Goal: Task Accomplishment & Management: Manage account settings

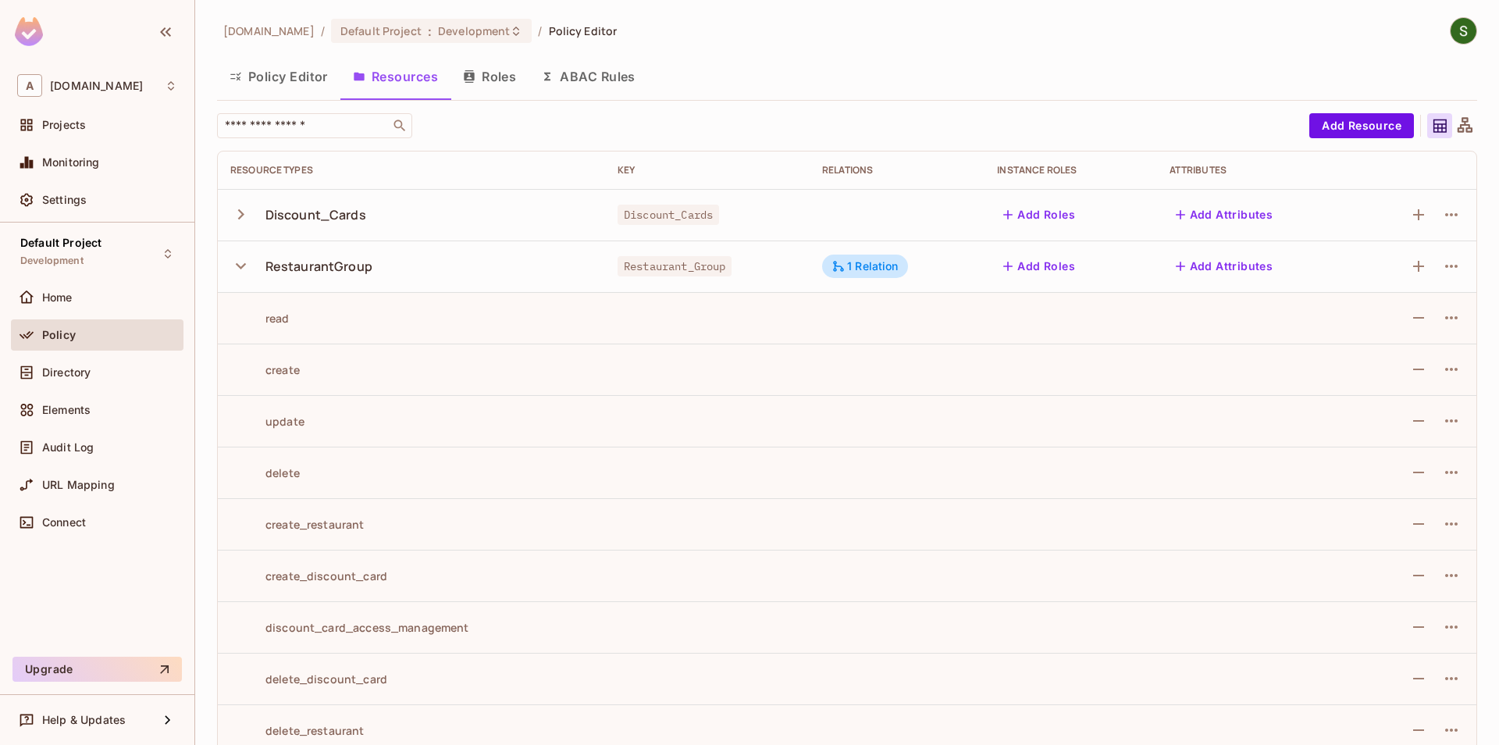
click at [247, 258] on icon "button" at bounding box center [240, 265] width 21 height 21
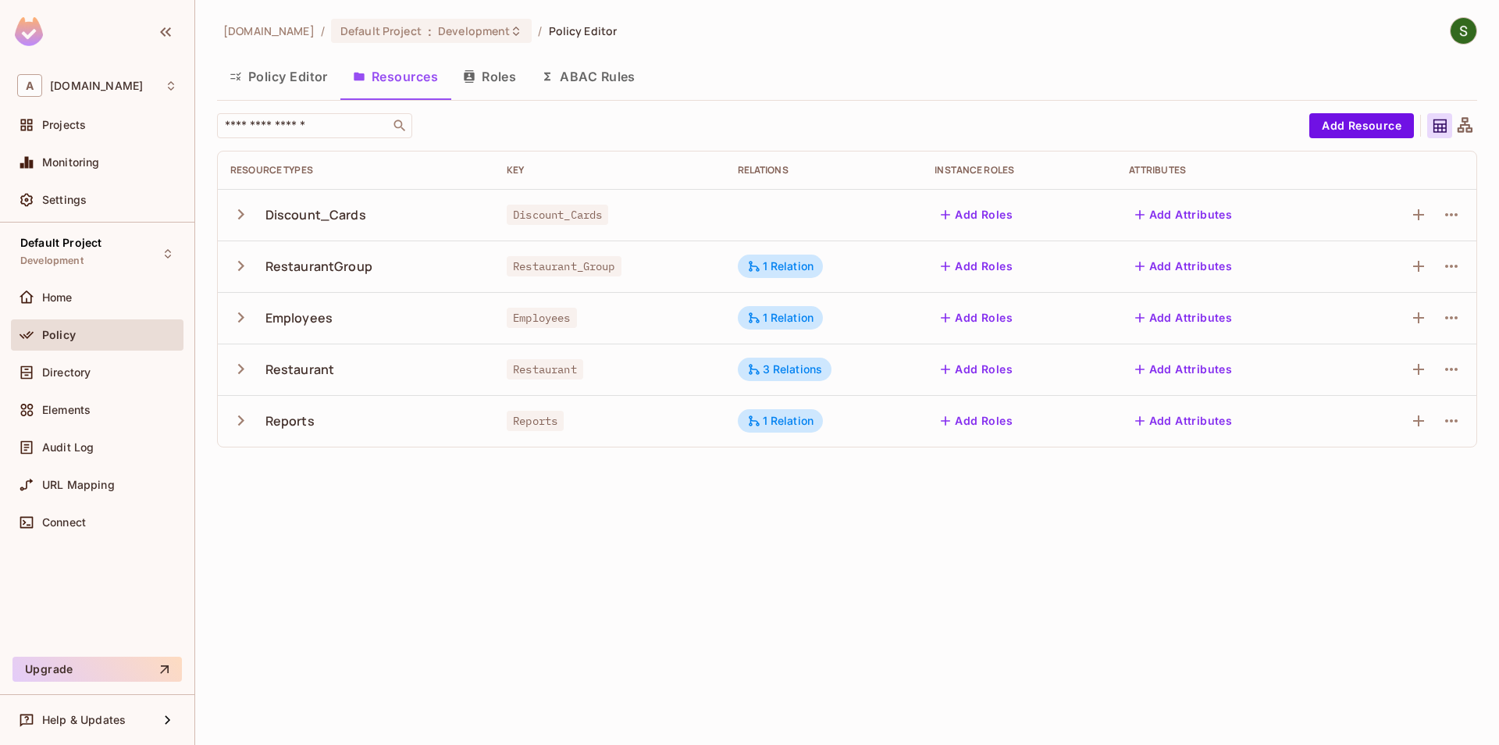
click at [248, 368] on icon "button" at bounding box center [240, 368] width 21 height 21
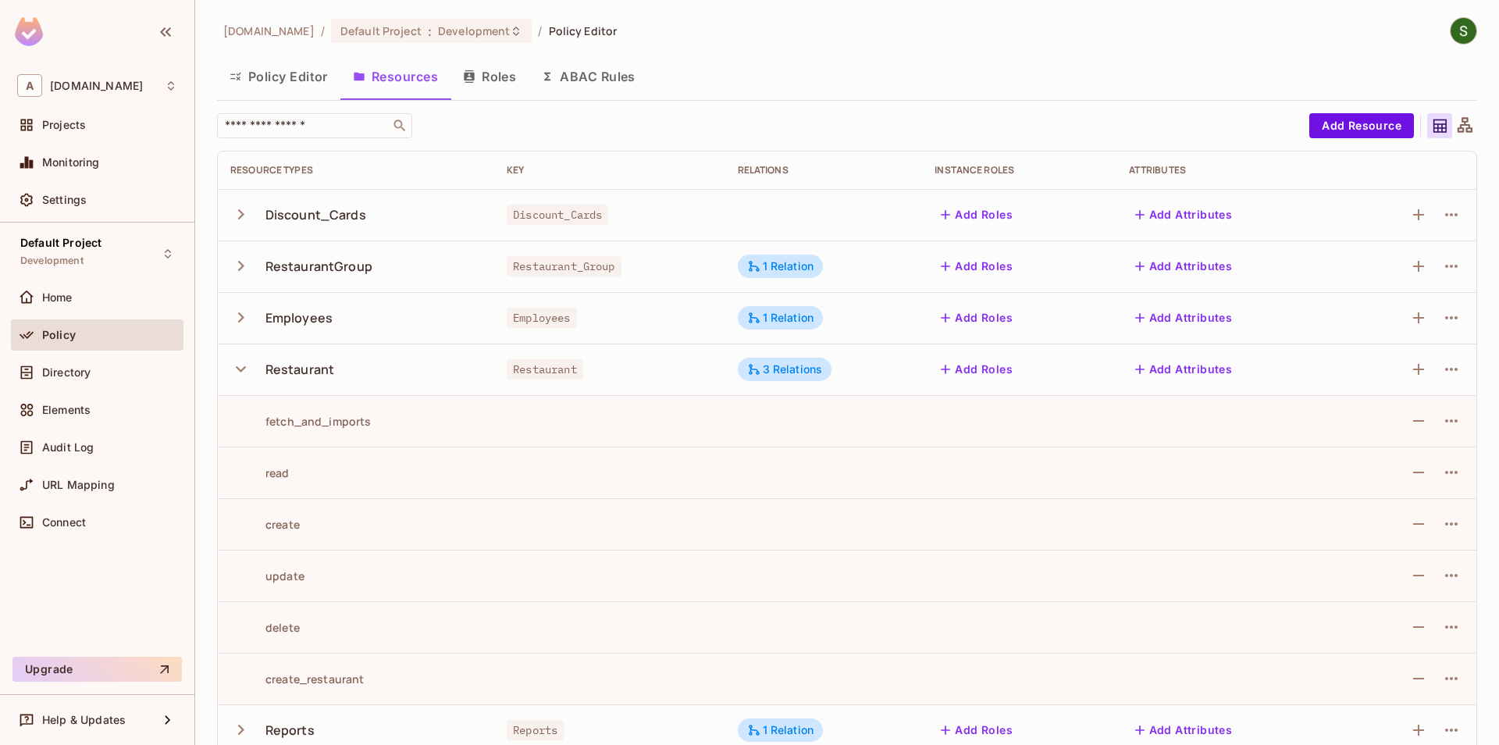
click at [247, 367] on icon "button" at bounding box center [240, 368] width 21 height 21
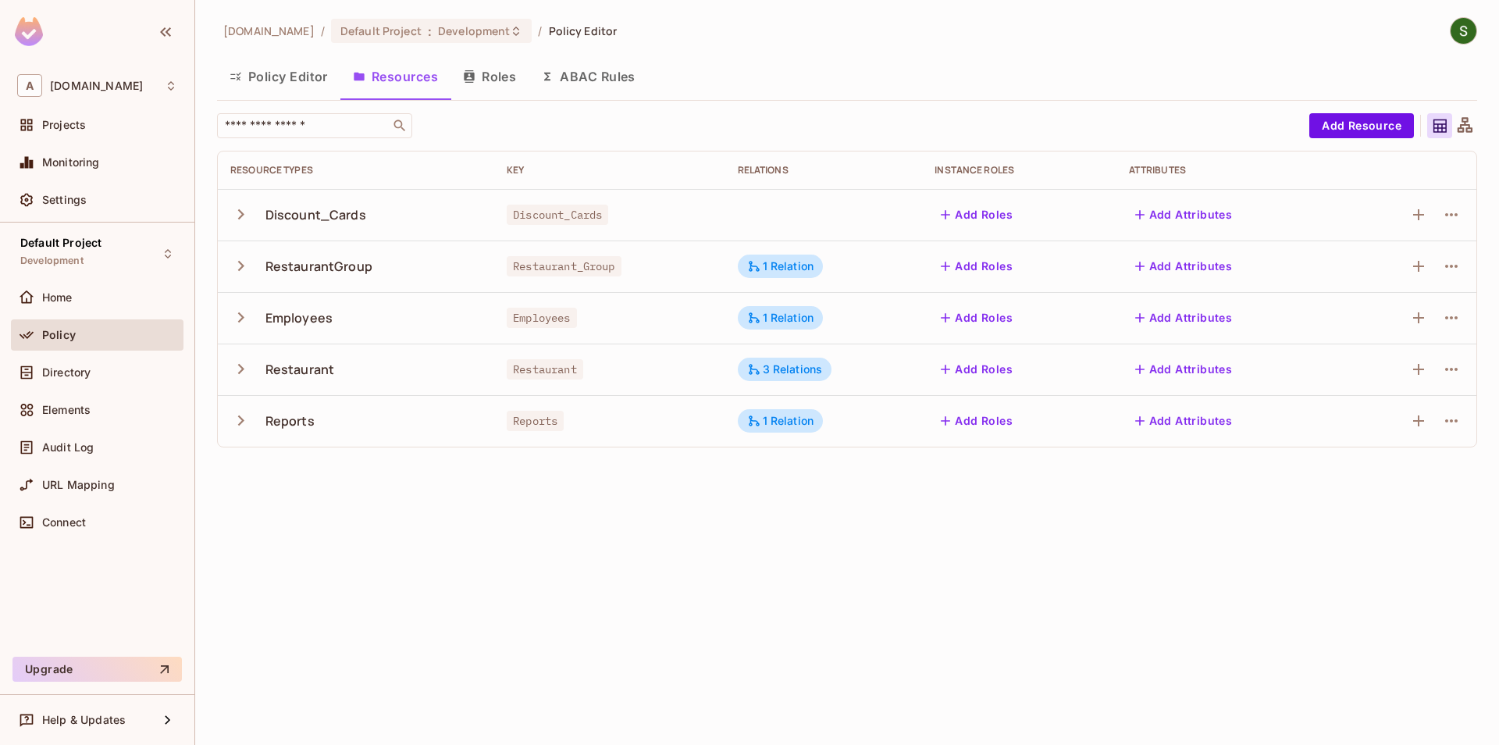
click at [244, 372] on icon "button" at bounding box center [240, 368] width 21 height 21
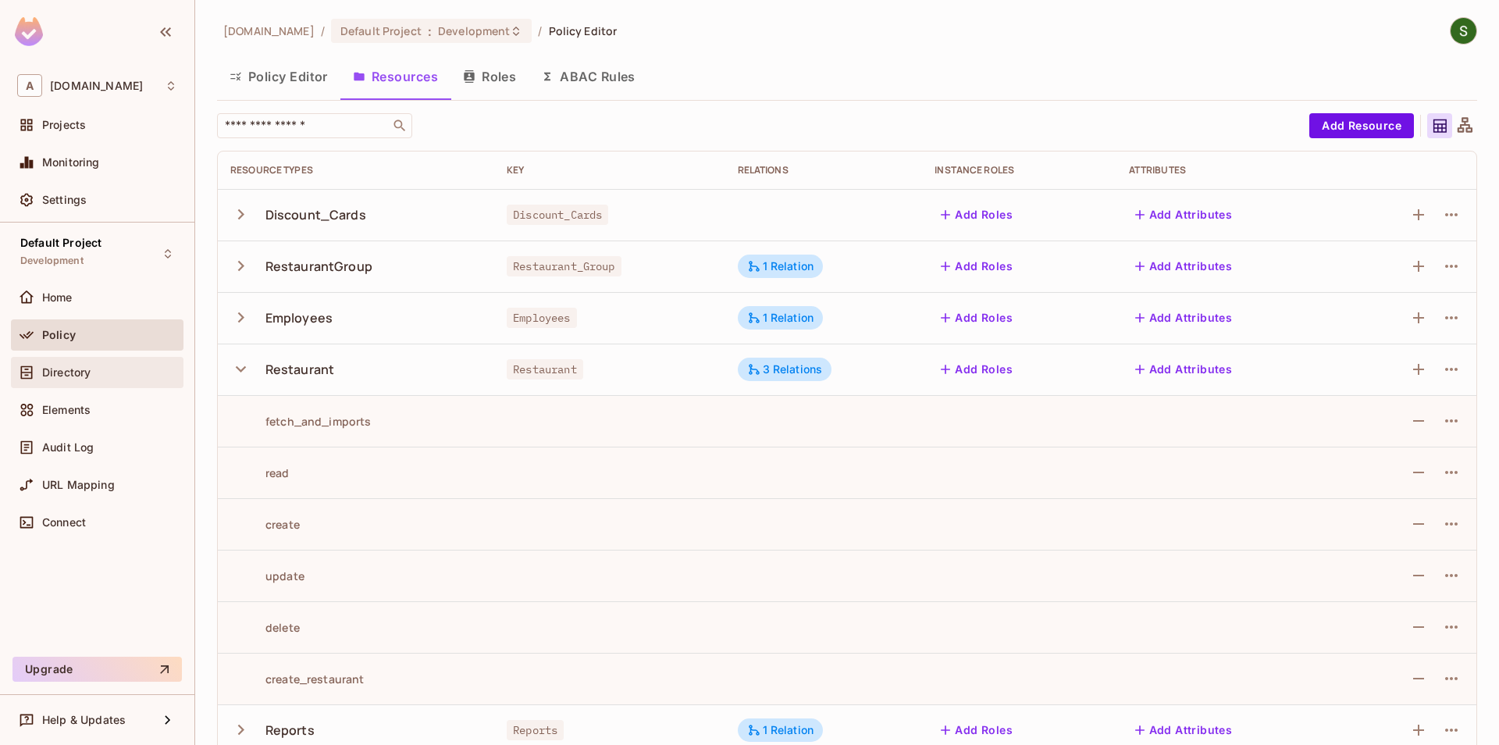
click at [128, 361] on div "Directory" at bounding box center [97, 372] width 173 height 31
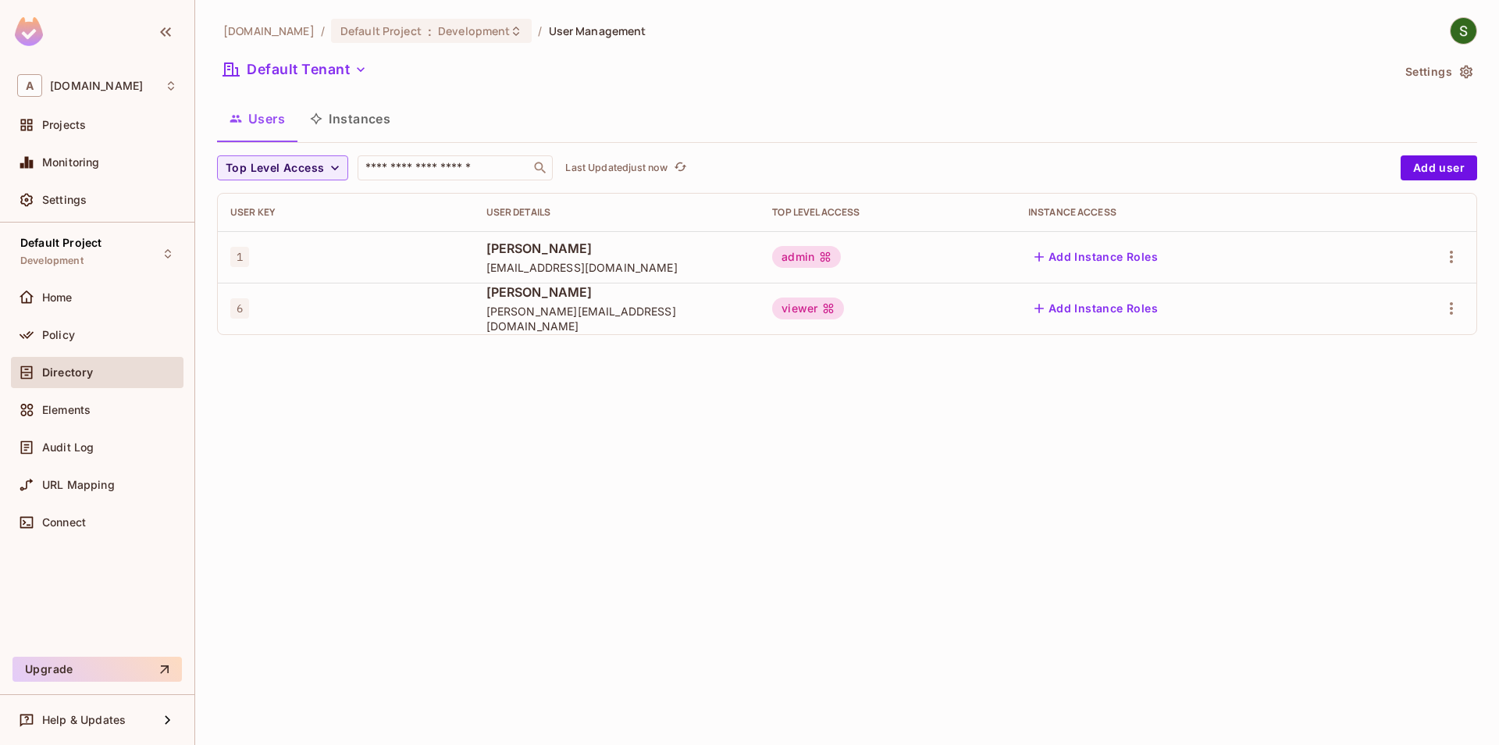
click at [377, 109] on button "Instances" at bounding box center [350, 118] width 105 height 39
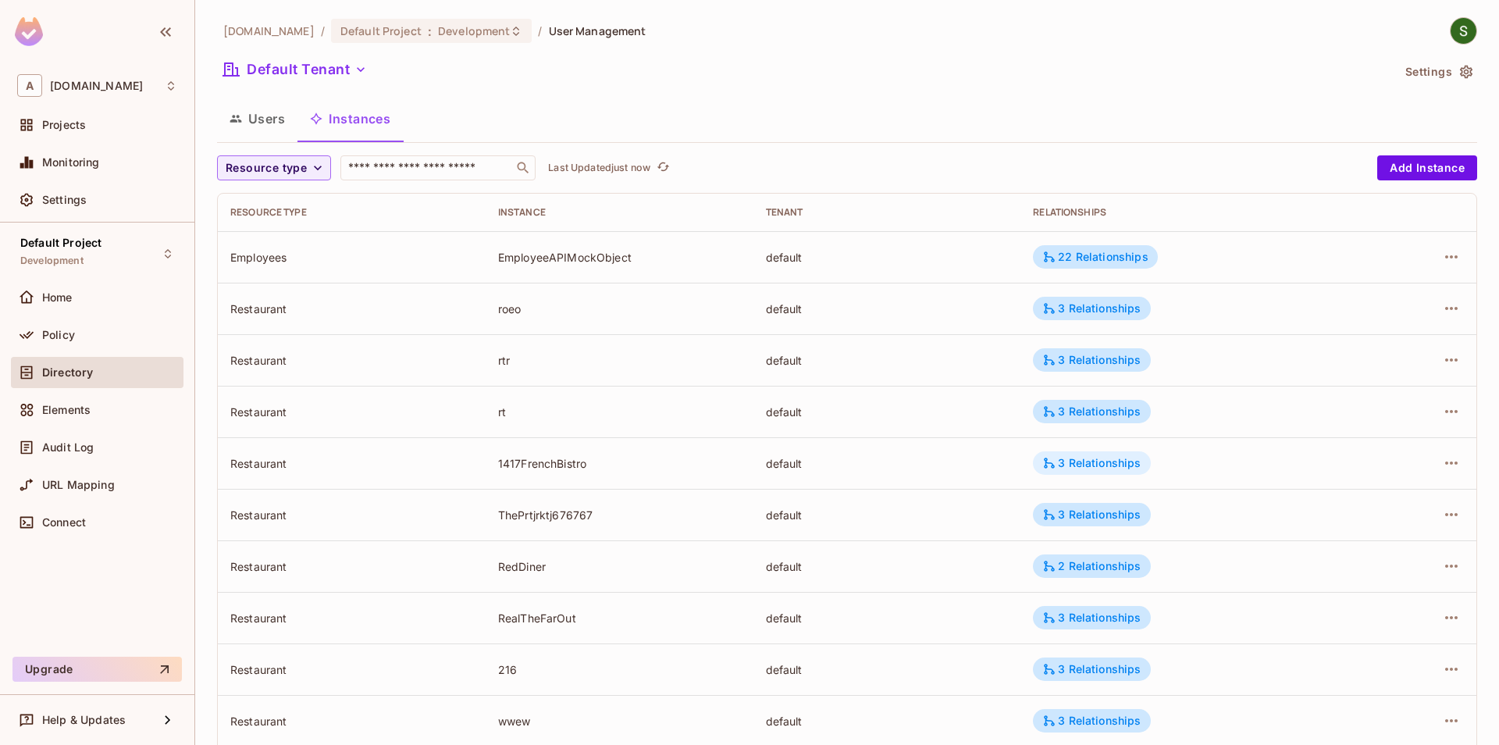
click at [1136, 459] on div "3 Relationships" at bounding box center [1092, 463] width 98 height 14
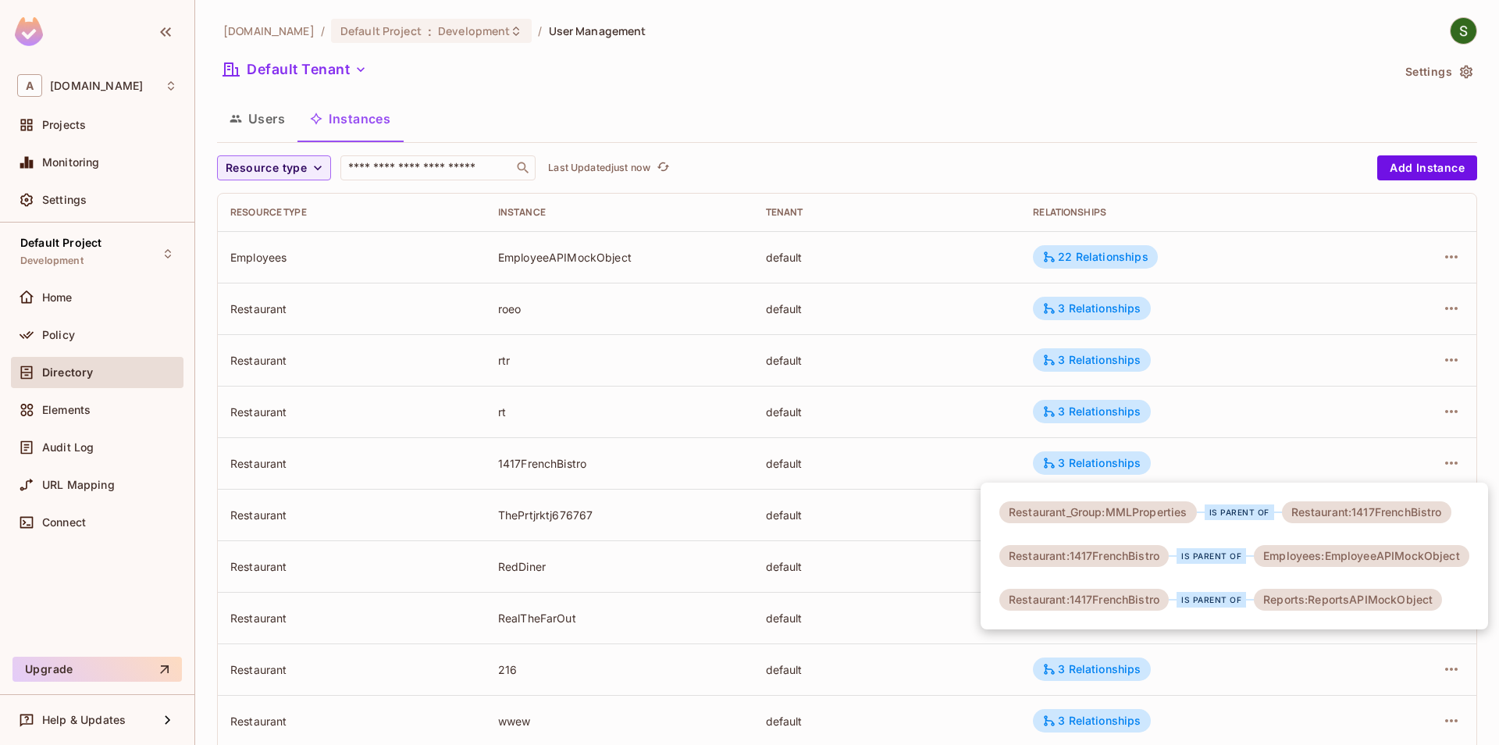
click at [989, 458] on div at bounding box center [749, 372] width 1499 height 745
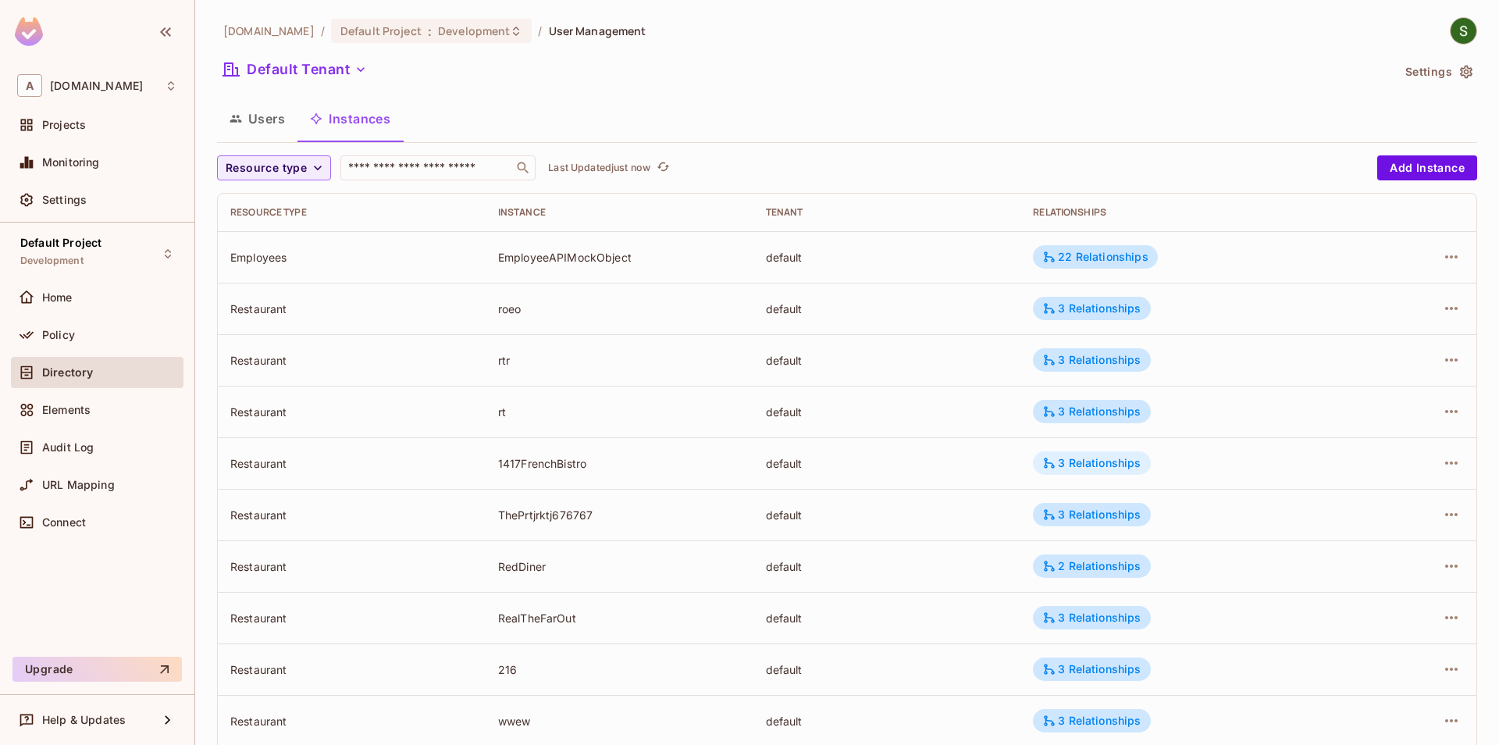
click at [1117, 469] on div "3 Relationships" at bounding box center [1092, 463] width 98 height 14
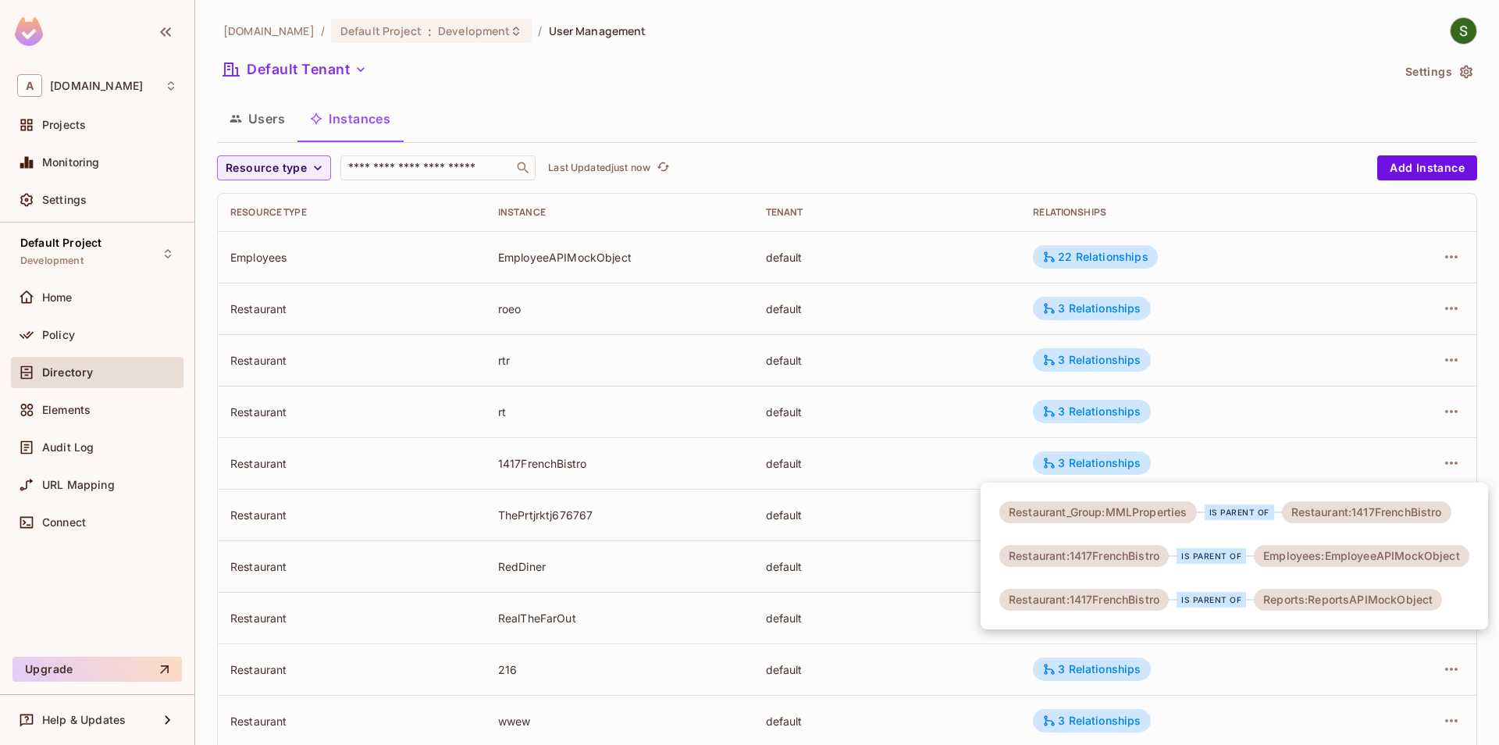
click at [1217, 447] on div at bounding box center [749, 372] width 1499 height 745
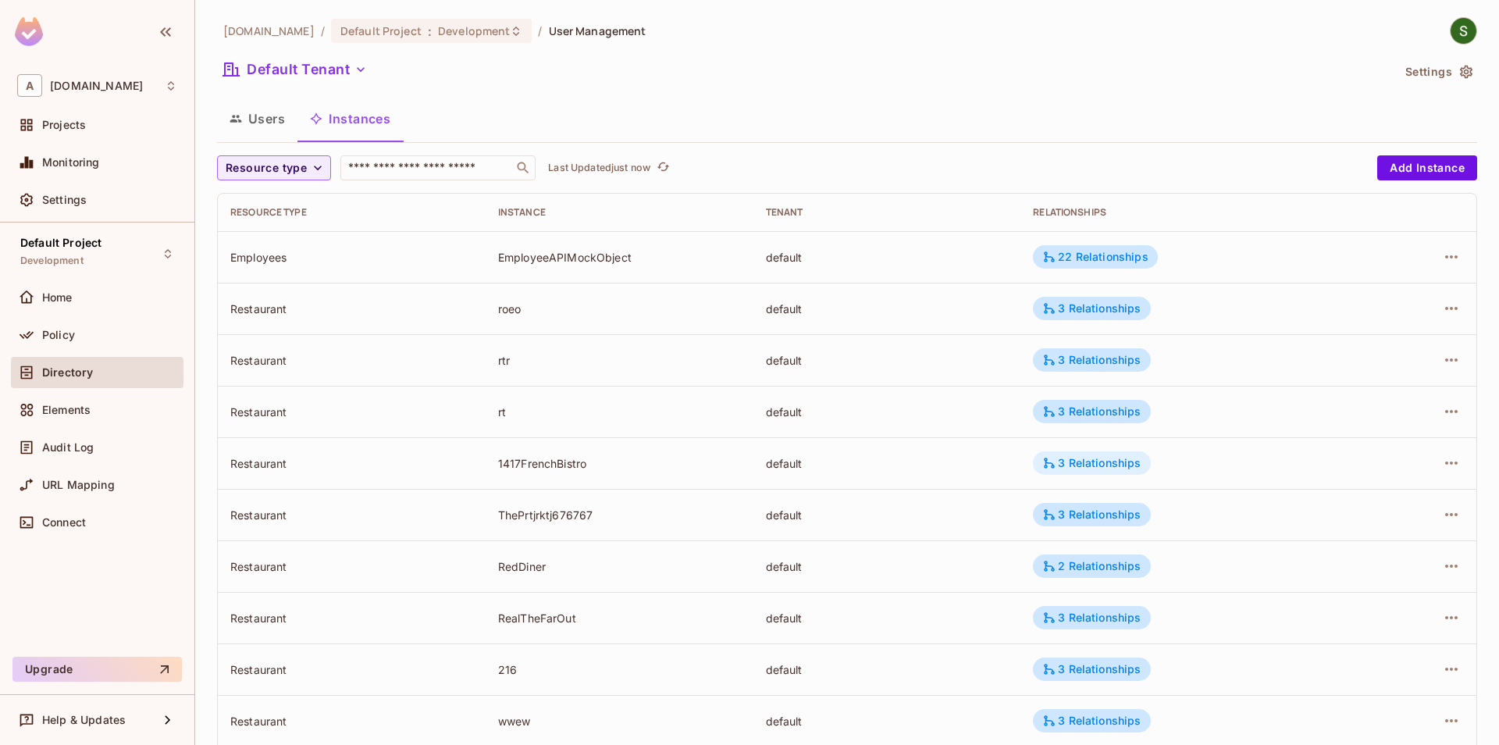
click at [1135, 467] on div "3 Relationships" at bounding box center [1092, 463] width 98 height 14
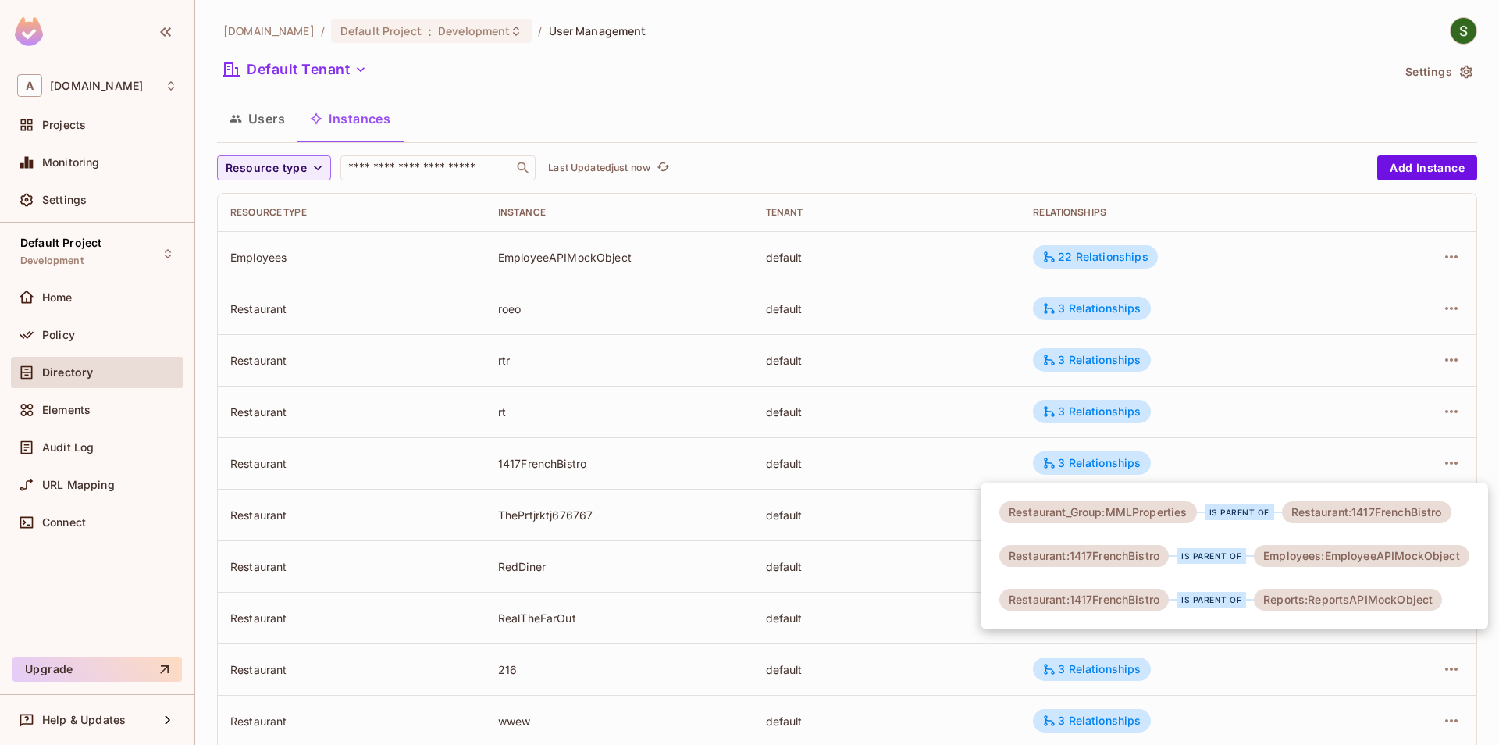
click at [1178, 450] on div at bounding box center [749, 372] width 1499 height 745
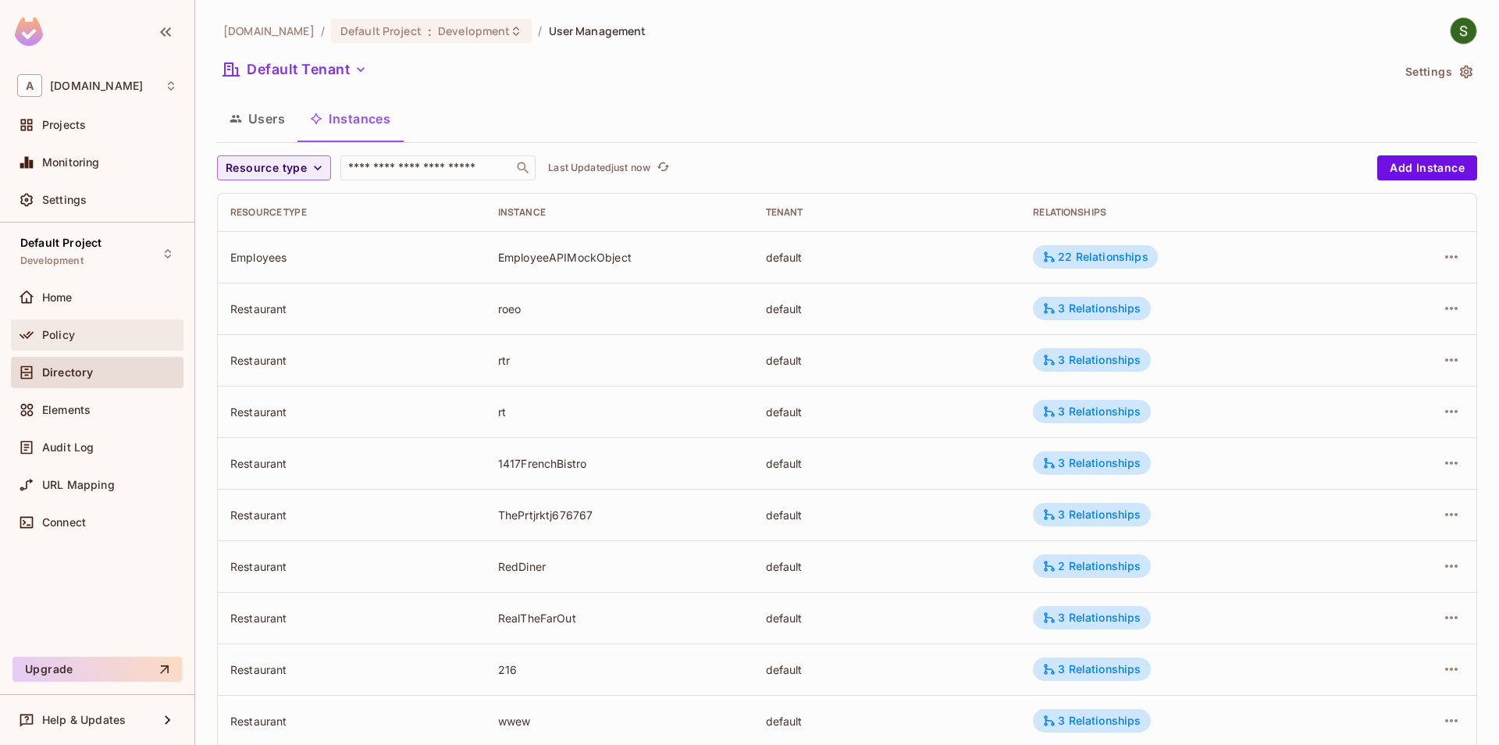
click at [117, 333] on div "Policy" at bounding box center [109, 335] width 135 height 12
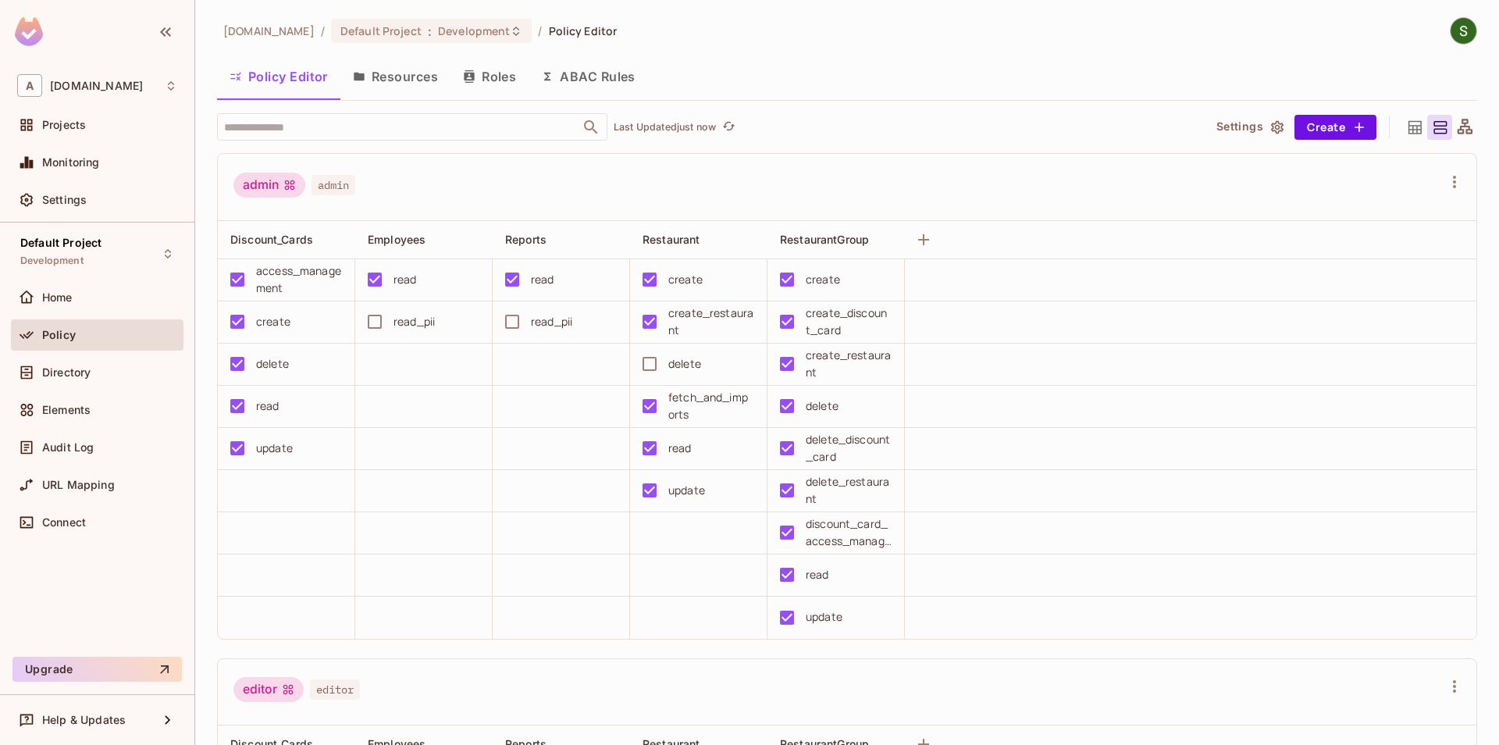
click at [441, 81] on button "Resources" at bounding box center [395, 76] width 110 height 39
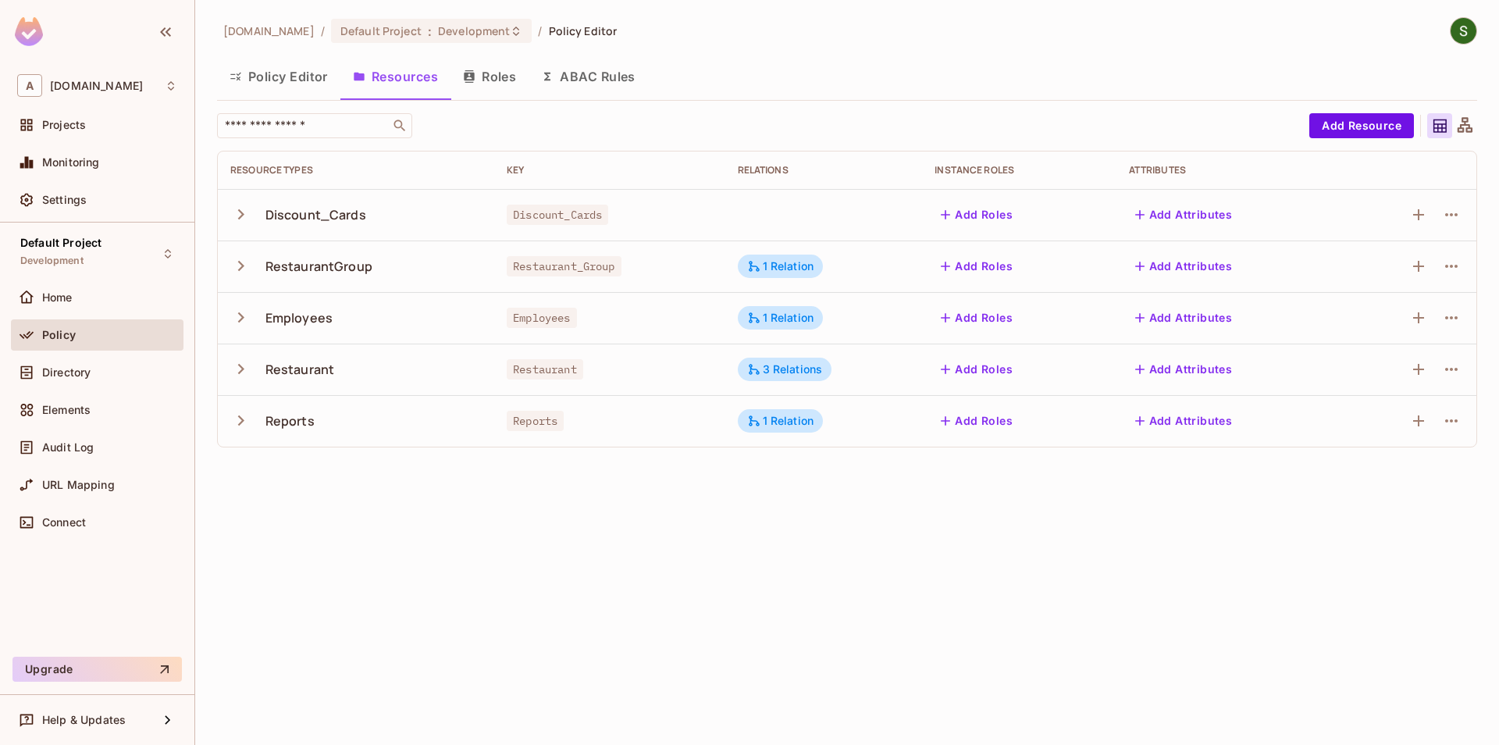
click at [241, 312] on icon "button" at bounding box center [240, 317] width 21 height 21
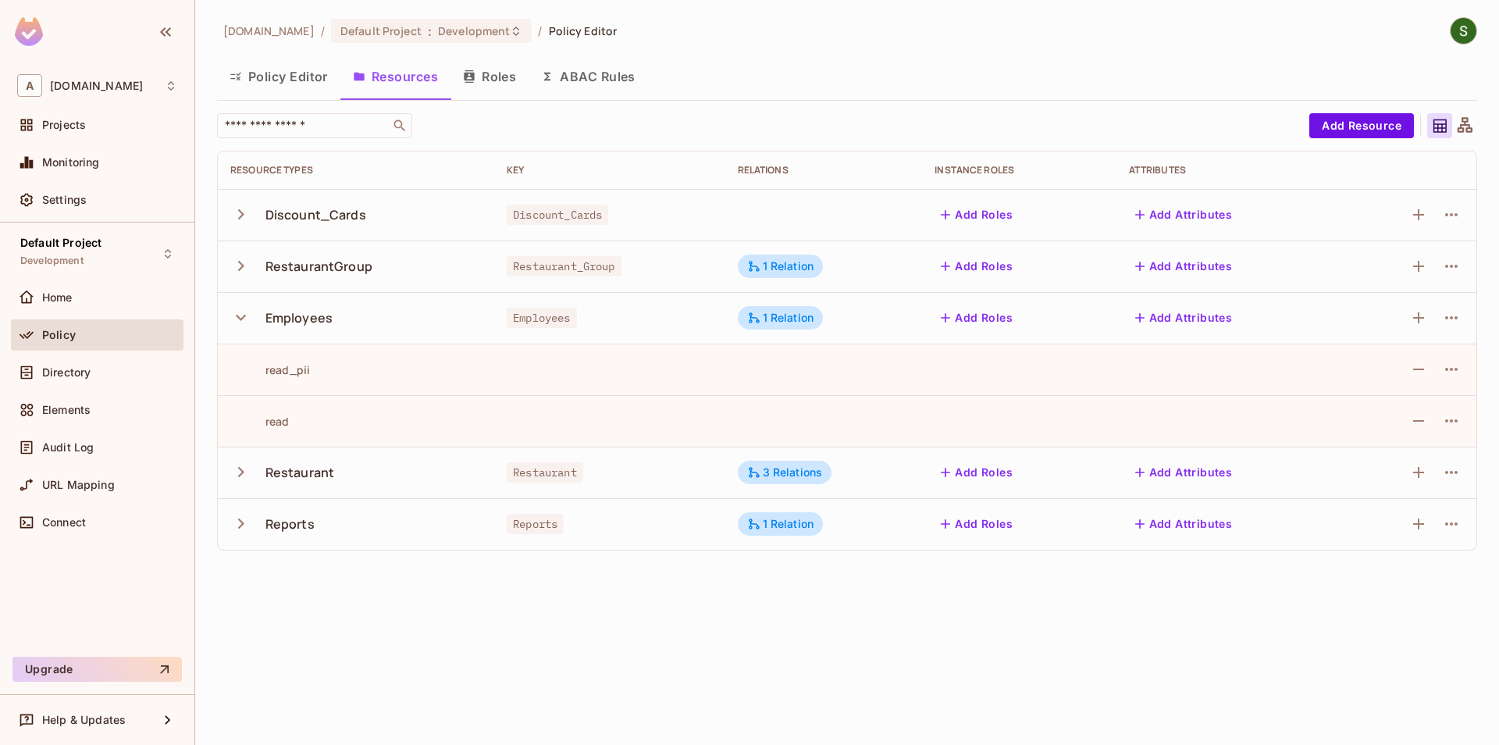
click at [233, 483] on button "button" at bounding box center [243, 472] width 27 height 34
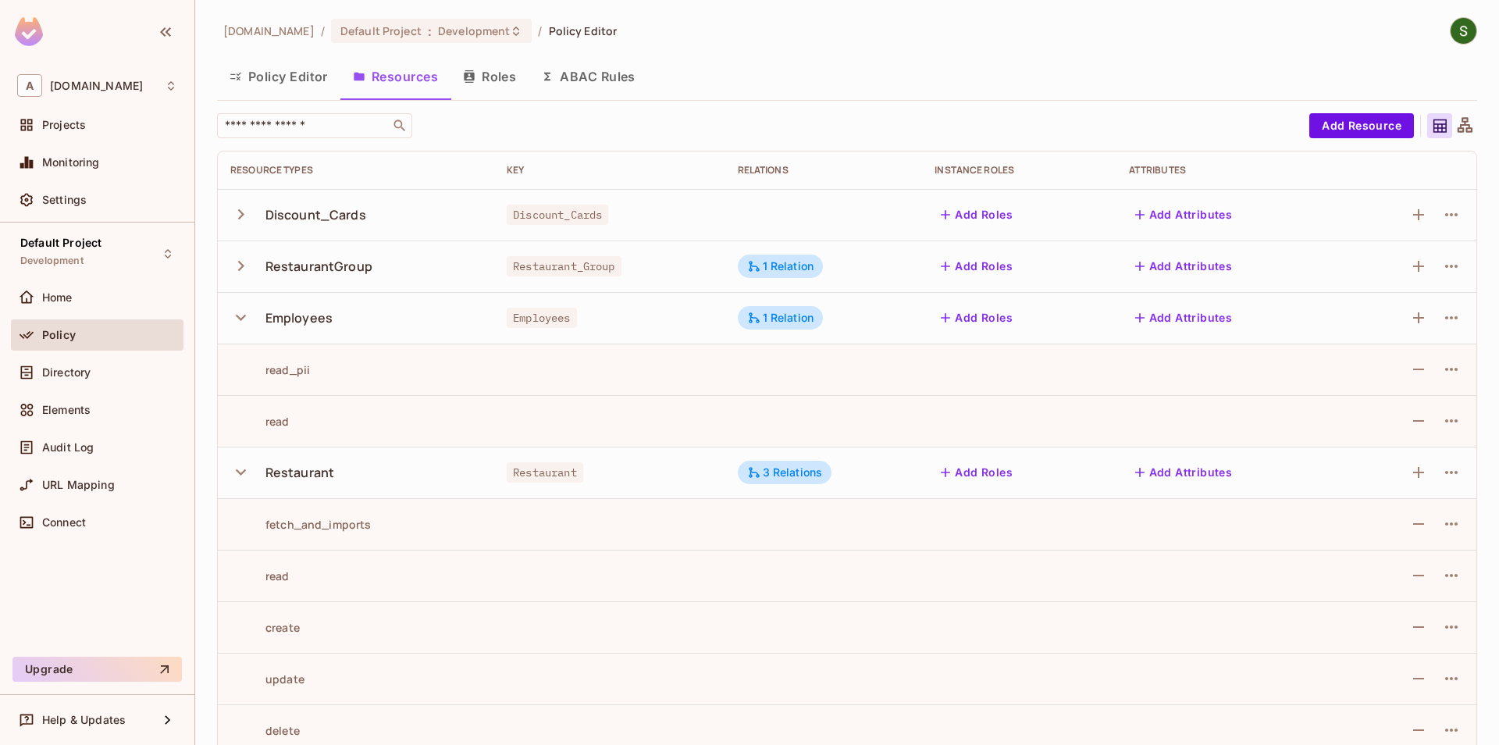
click at [244, 268] on icon "button" at bounding box center [240, 265] width 21 height 21
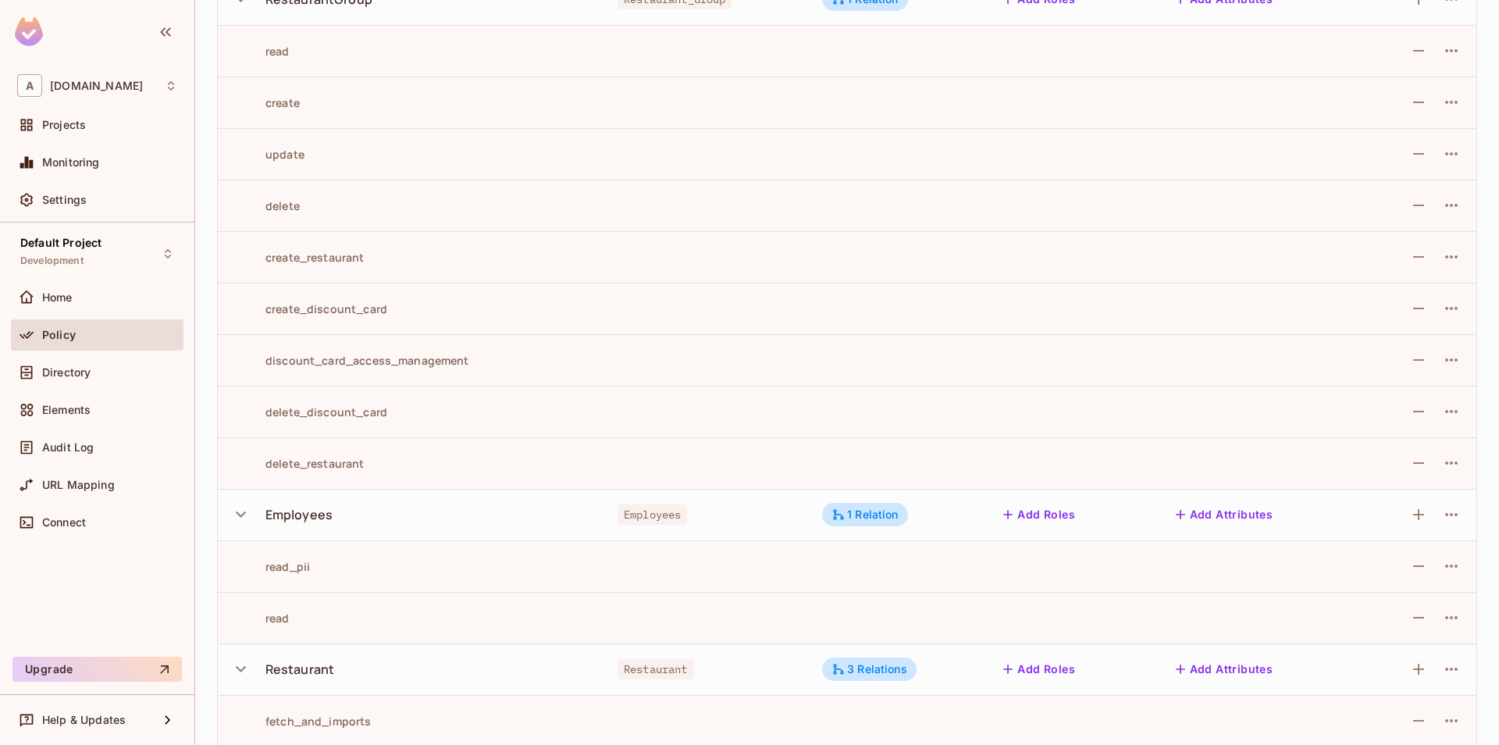
scroll to position [89, 0]
